Goal: Task Accomplishment & Management: Manage account settings

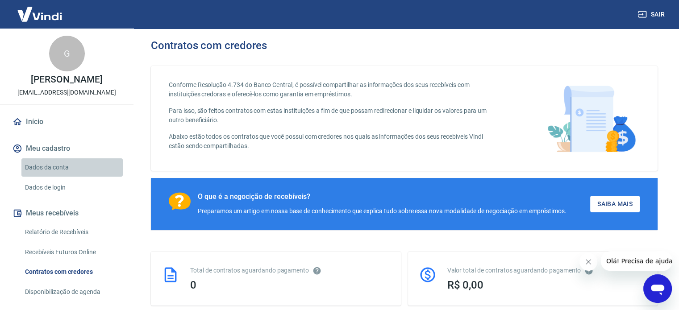
click at [104, 167] on link "Dados da conta" at bounding box center [71, 167] width 101 height 18
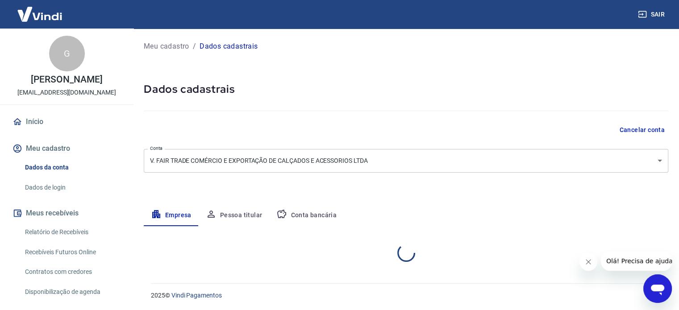
select select "RS"
select select "business"
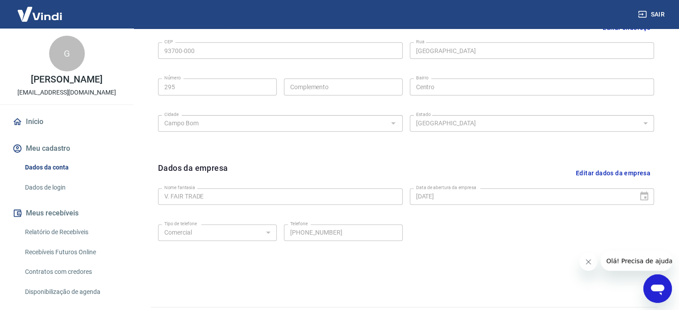
scroll to position [333, 0]
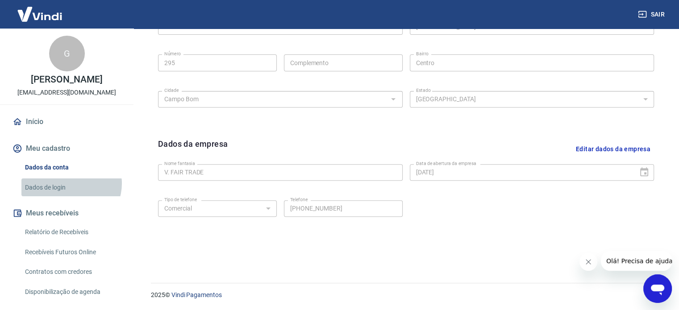
click at [71, 183] on link "Dados de login" at bounding box center [71, 188] width 101 height 18
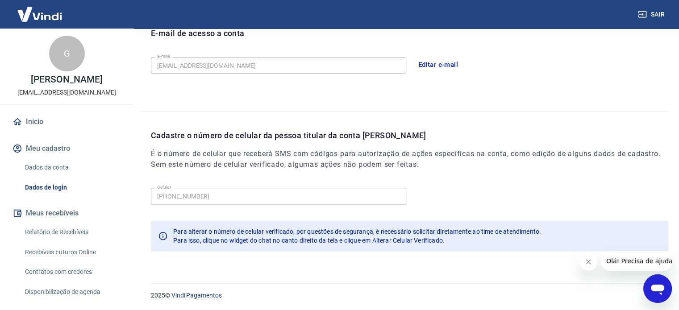
scroll to position [180, 0]
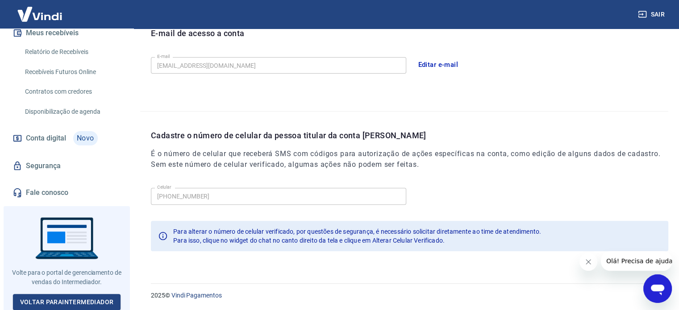
click at [62, 162] on link "Segurança" at bounding box center [67, 166] width 112 height 20
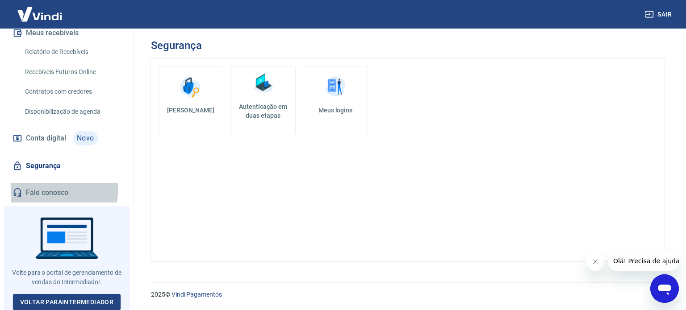
click at [45, 187] on link "Fale conosco" at bounding box center [67, 193] width 112 height 20
